Goal: Transaction & Acquisition: Purchase product/service

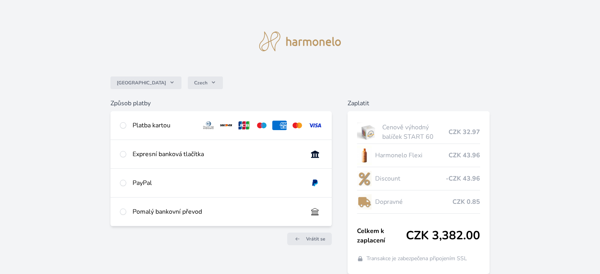
click at [189, 152] on div "Expresní banková tlačítka" at bounding box center [217, 153] width 168 height 9
radio input "true"
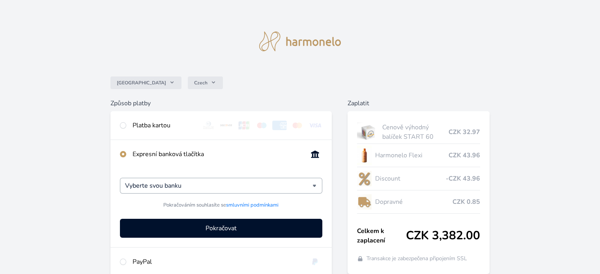
click at [314, 184] on div "Vyberte svou banku" at bounding box center [221, 186] width 202 height 16
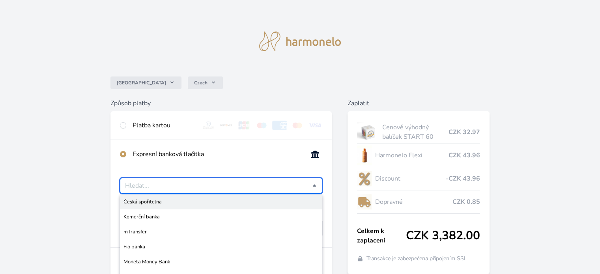
click at [159, 200] on span "Česká spořitelna" at bounding box center [220, 202] width 195 height 8
type input "Česká spořitelna"
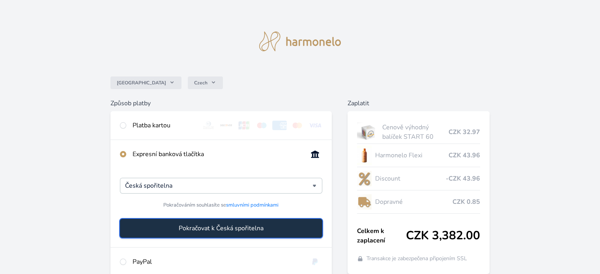
click at [230, 228] on span "Pokračovat k Česká spořitelna" at bounding box center [221, 228] width 85 height 9
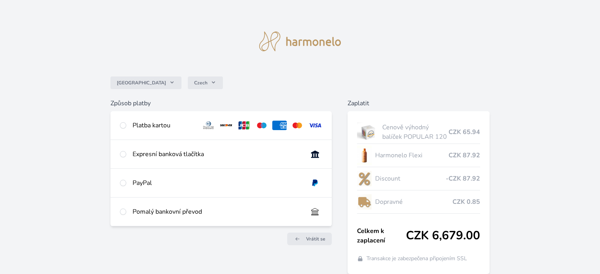
click at [189, 151] on div "Expresní banková tlačítka" at bounding box center [217, 153] width 168 height 9
radio input "true"
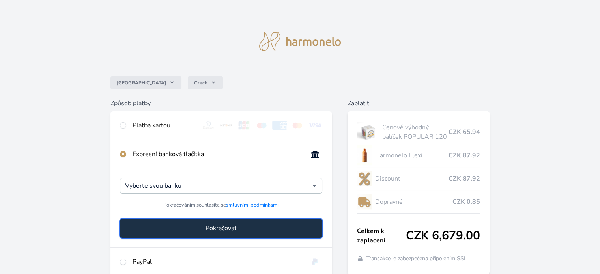
click at [218, 227] on span "Pokračovat" at bounding box center [220, 228] width 31 height 9
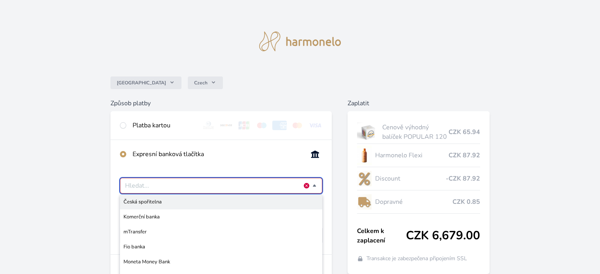
click at [164, 199] on span "Česká spořitelna" at bounding box center [220, 202] width 195 height 8
type input "Česká spořitelna"
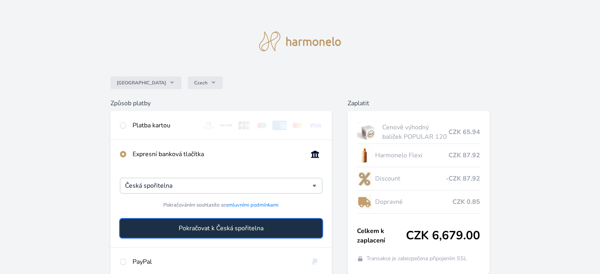
click at [252, 227] on span "Pokračovat k Česká spořitelna" at bounding box center [221, 228] width 85 height 9
